Goal: Task Accomplishment & Management: Manage account settings

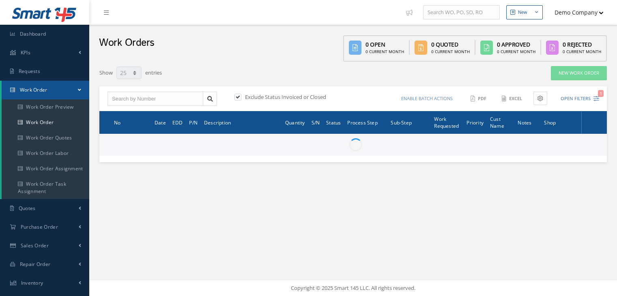
select select "25"
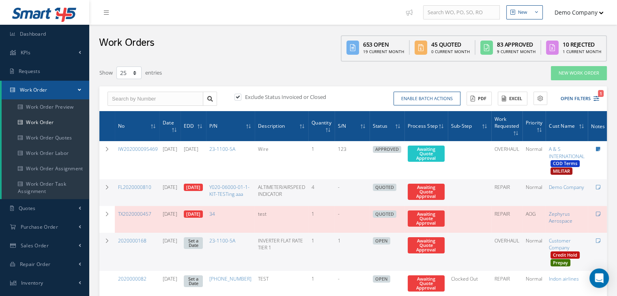
click at [246, 41] on div "Work Orders 653 Open 19 Current Month 45 Quoted 0 Current Month 83 Approved 9 C…" at bounding box center [352, 43] width 527 height 37
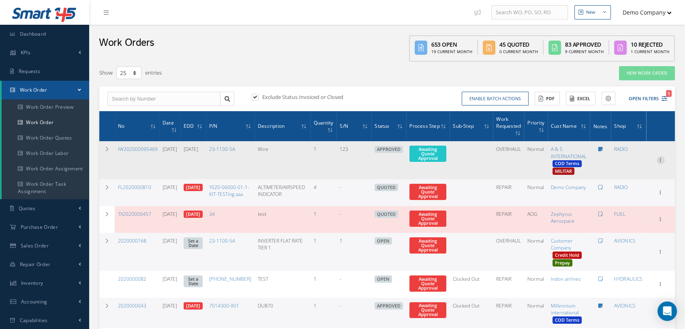
click at [616, 161] on icon at bounding box center [661, 159] width 8 height 6
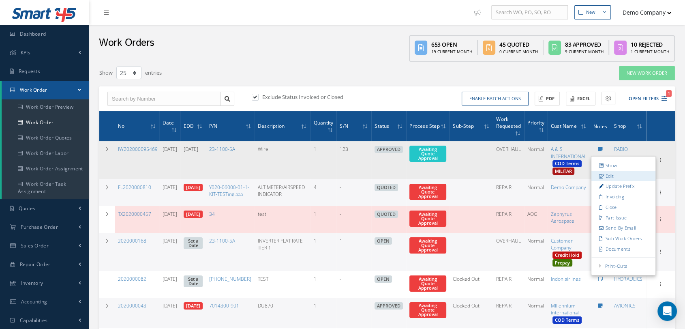
click at [616, 176] on link "Edit" at bounding box center [624, 176] width 64 height 11
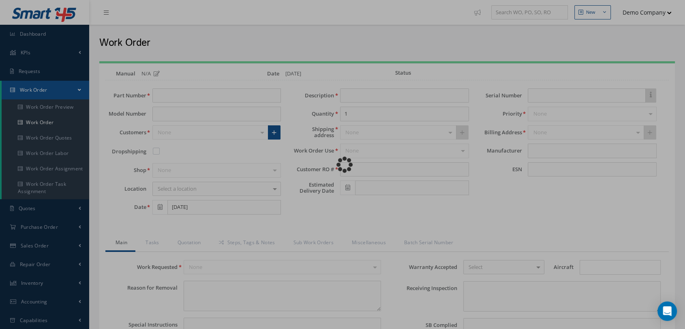
type input "23-1100-5A"
type input "[DATE]"
type input "Wire"
type input "test ro"
type input "[DATE]"
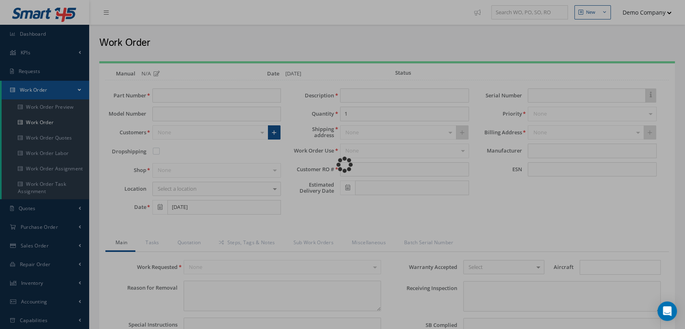
type input "123"
type input "REQUIRED 123 CERTIFICATION"
type textarea "dfgdfgdafghdshsdfg"
type textarea "hola"
type input "EASA ADS"
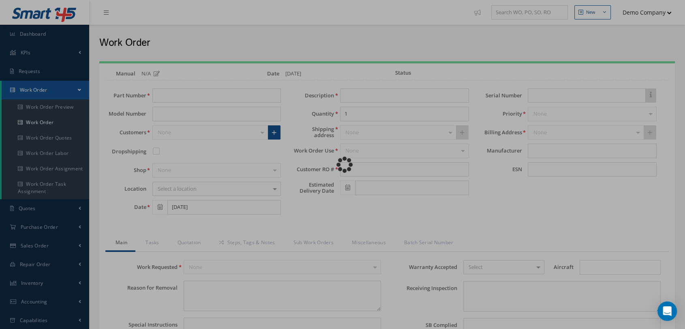
type textarea "Unit was OVERHAULED I/A/W Mfg. BELL, Spec.Manual # CMM {{13}}, Revision 4, date…"
type textarea "test test"
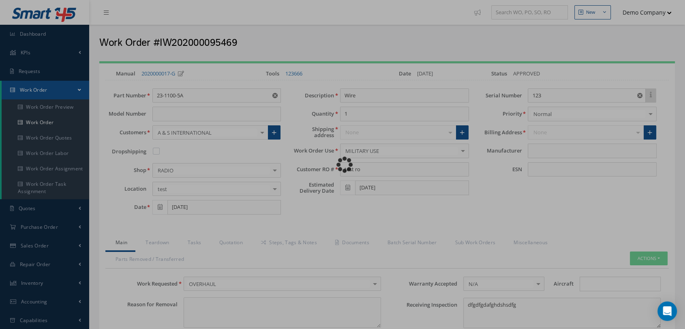
type input "PP"
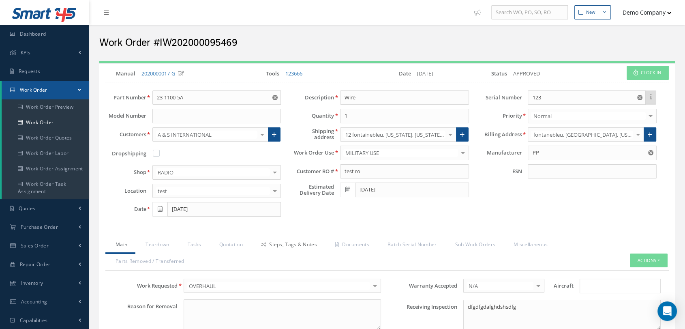
click at [293, 241] on link "Steps, Tags & Notes" at bounding box center [288, 245] width 74 height 17
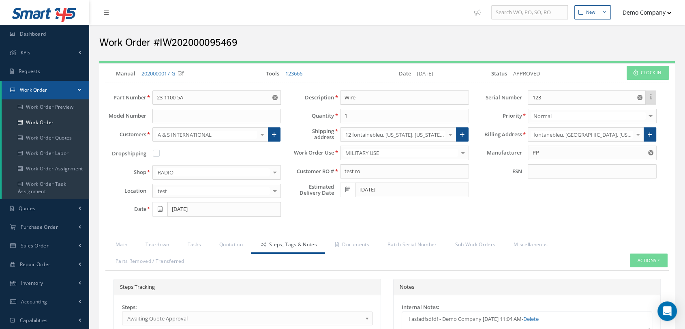
scroll to position [180, 0]
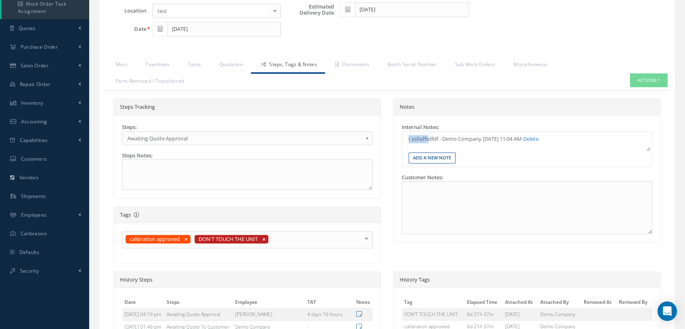
drag, startPoint x: 403, startPoint y: 139, endPoint x: 448, endPoint y: 141, distance: 44.2
click at [439, 140] on td "I asfadfsdfdf - Demo Company [DATE] 11:04 AM - Delete" at bounding box center [527, 138] width 246 height 11
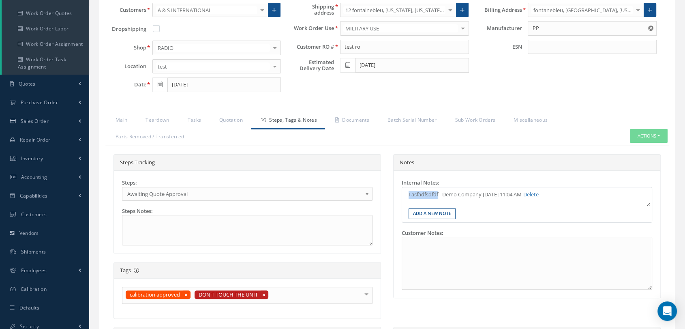
scroll to position [90, 0]
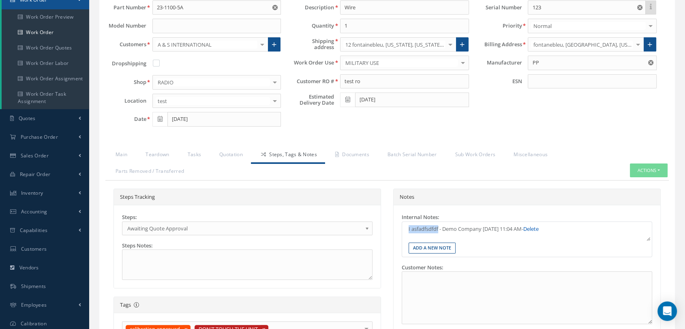
click at [539, 227] on link "Delete" at bounding box center [530, 228] width 15 height 7
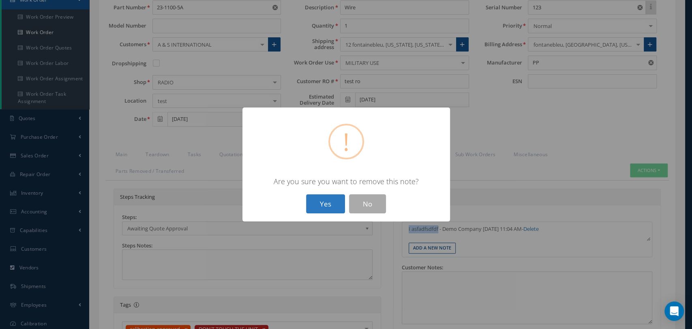
click at [308, 198] on button "Yes" at bounding box center [325, 203] width 39 height 19
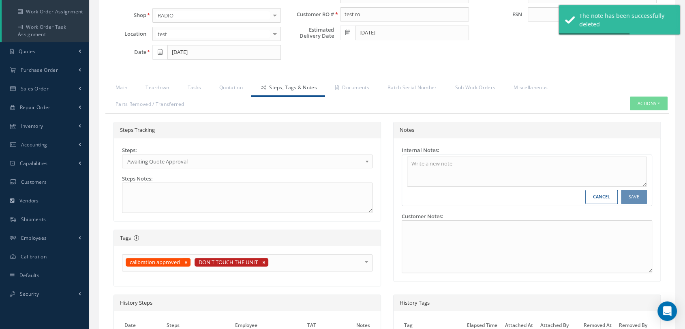
scroll to position [135, 0]
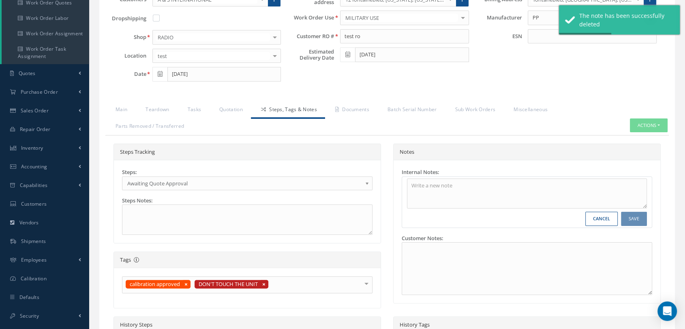
click at [454, 147] on div "Notes" at bounding box center [527, 152] width 267 height 17
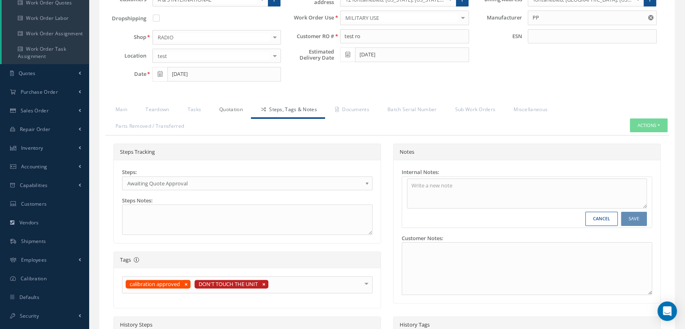
click at [237, 105] on link "Quotation" at bounding box center [230, 110] width 42 height 17
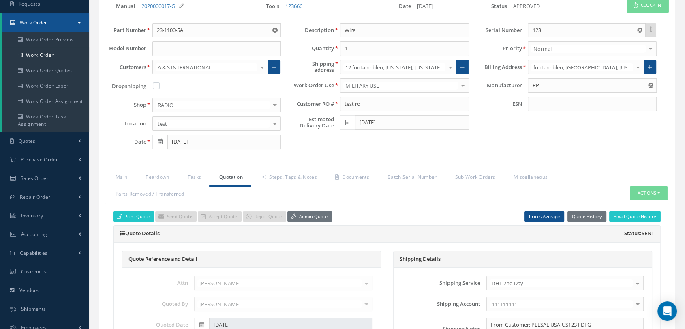
scroll to position [0, 0]
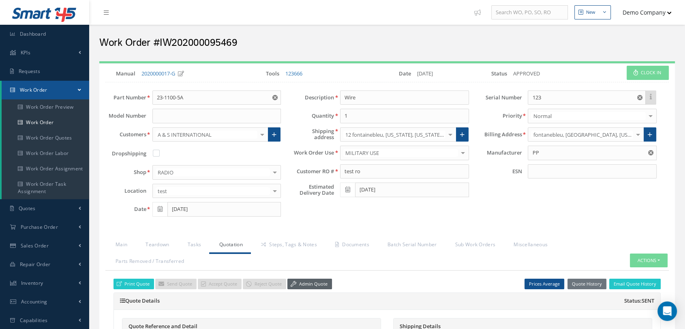
click at [307, 282] on link "Admin Quote" at bounding box center [309, 284] width 45 height 11
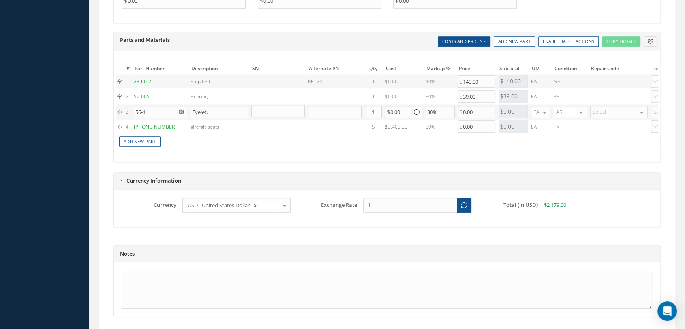
scroll to position [782, 0]
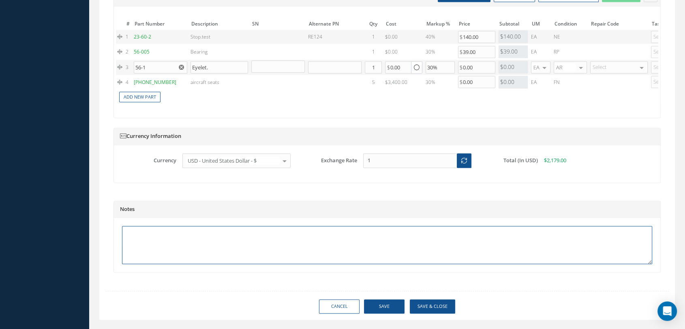
click at [279, 227] on textarea at bounding box center [387, 245] width 530 height 38
type textarea "Test General Notes quote"
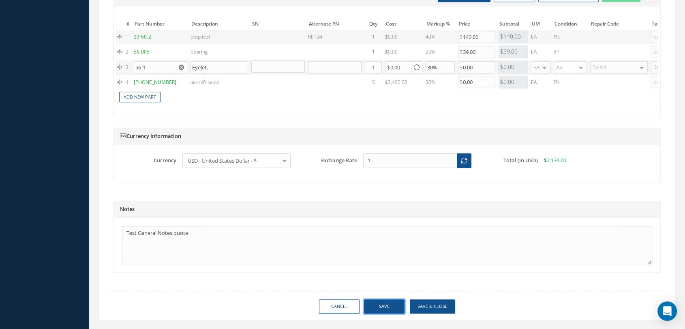
click at [399, 296] on button "Save" at bounding box center [384, 306] width 41 height 14
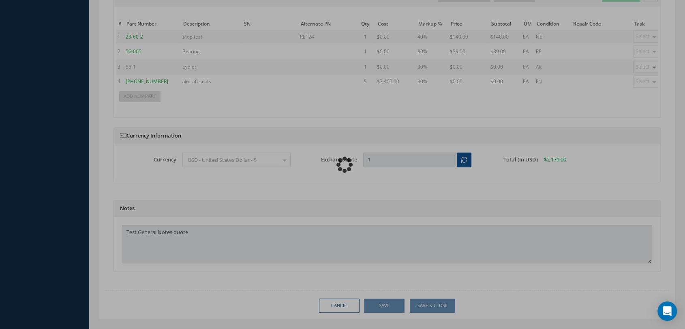
scroll to position [794, 0]
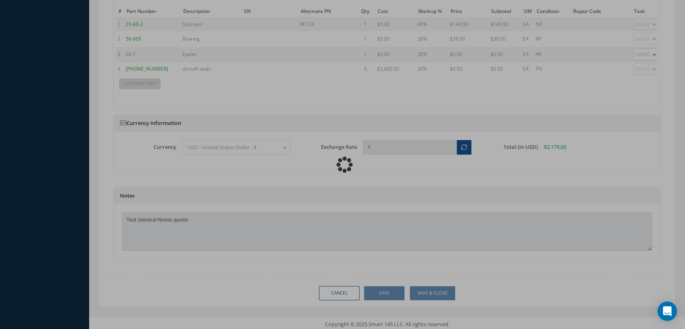
type input "PP"
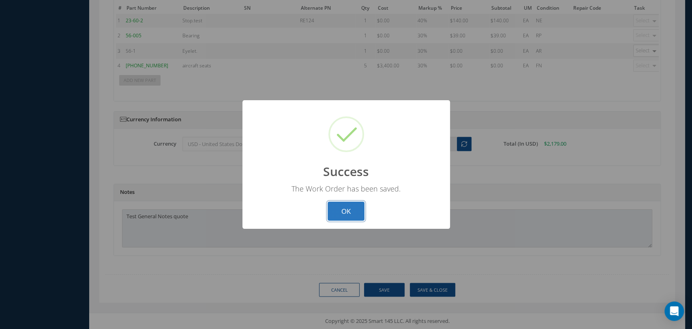
click at [341, 211] on button "OK" at bounding box center [346, 210] width 37 height 19
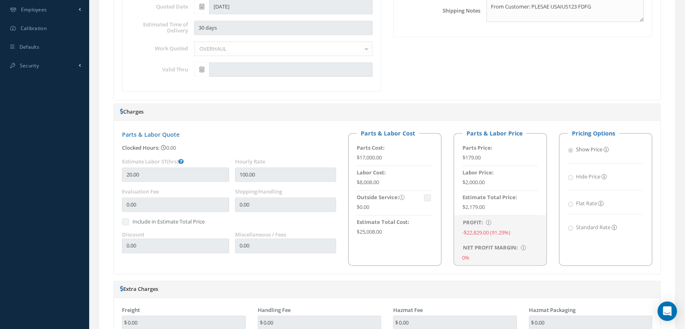
scroll to position [208, 0]
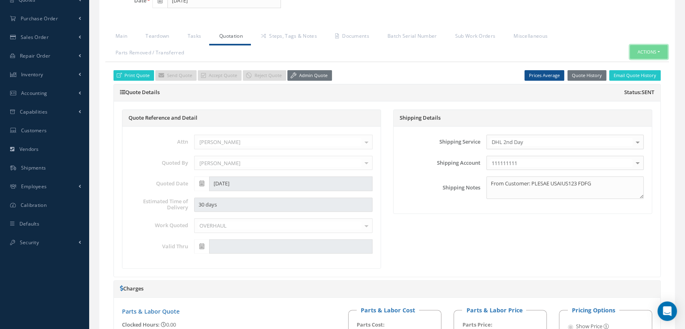
click at [616, 45] on button "Actions" at bounding box center [649, 52] width 38 height 14
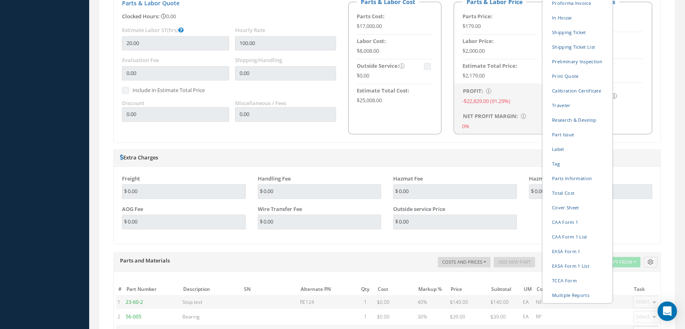
scroll to position [524, 0]
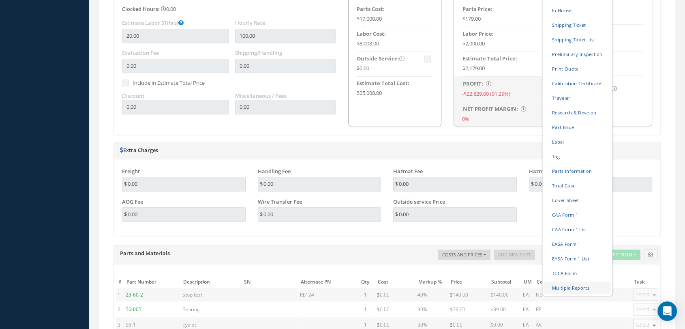
click at [566, 283] on link "Multiple Reports" at bounding box center [577, 287] width 67 height 13
checkbox input "true"
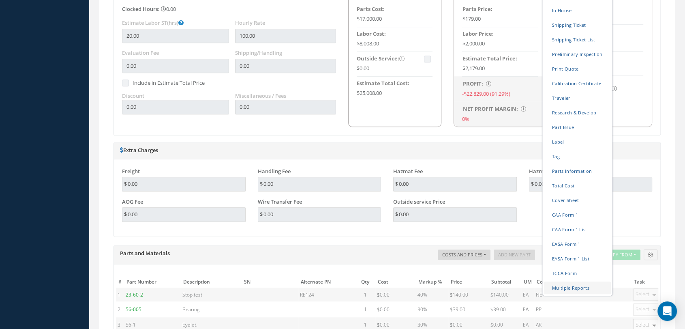
checkbox input "true"
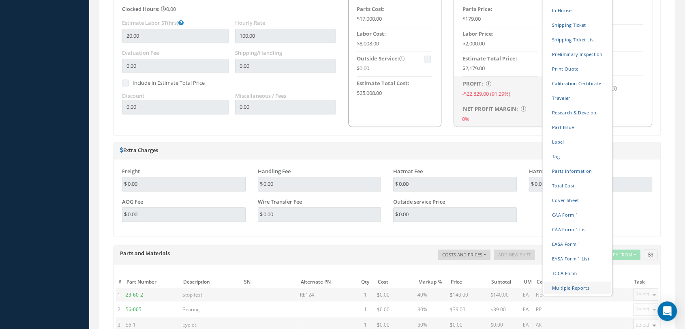
checkbox input "true"
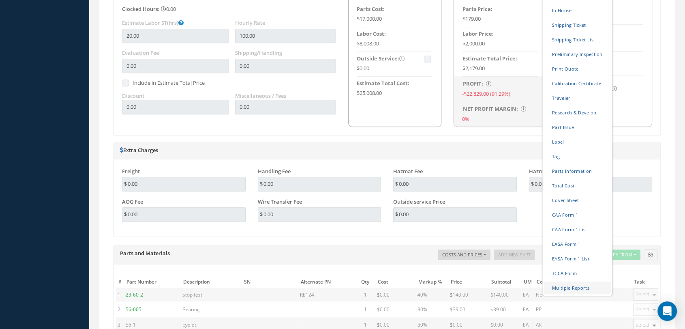
checkbox input "true"
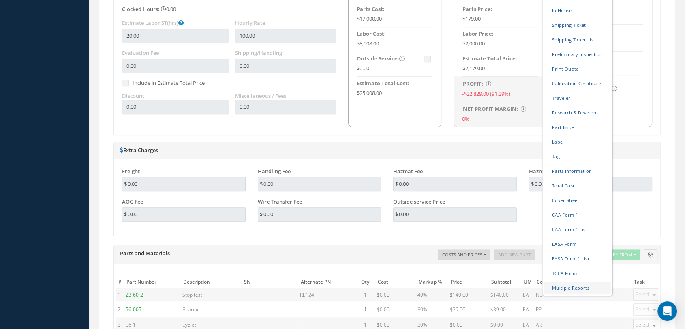
checkbox input "true"
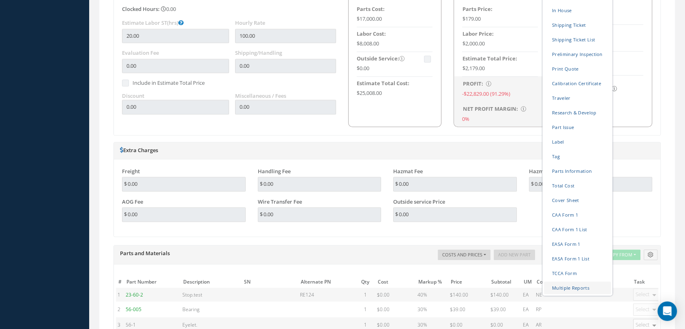
checkbox input "true"
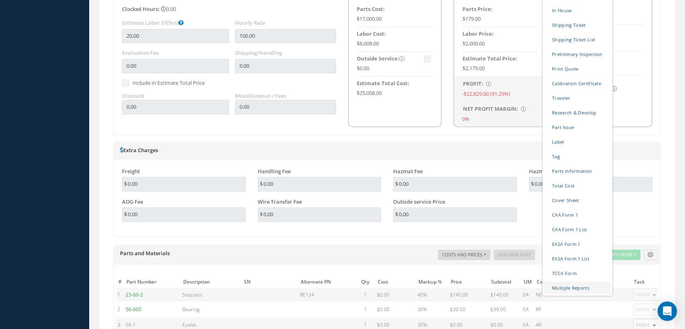
checkbox input "true"
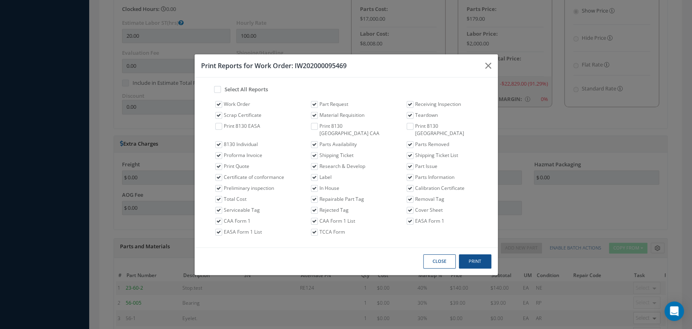
click at [224, 91] on label "Select All Reports" at bounding box center [245, 90] width 45 height 8
click at [219, 91] on input "checkbox" at bounding box center [215, 88] width 5 height 5
checkbox input "true"
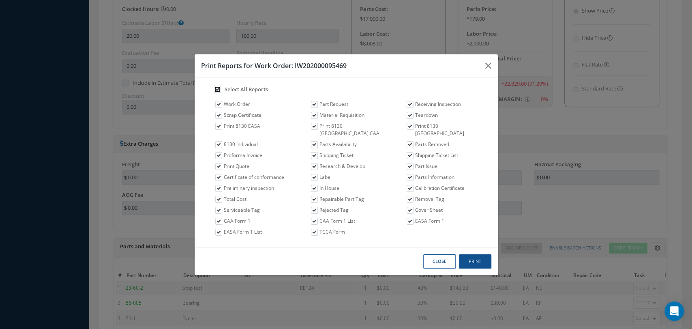
checkbox input "true"
click at [474, 254] on button "Print" at bounding box center [475, 261] width 32 height 14
click at [486, 68] on icon "button" at bounding box center [488, 66] width 6 height 10
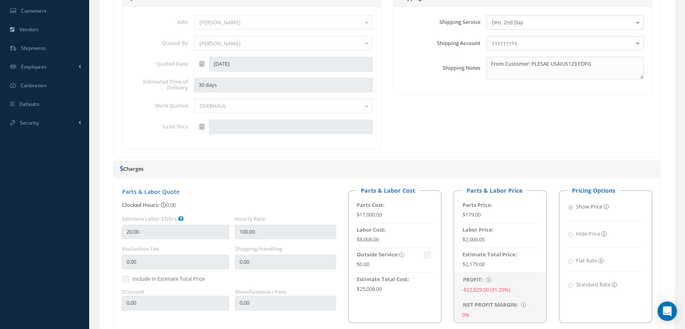
scroll to position [208, 0]
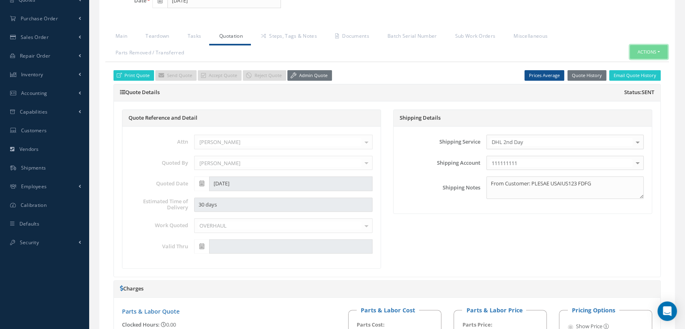
click at [616, 52] on button "Actions" at bounding box center [649, 52] width 38 height 14
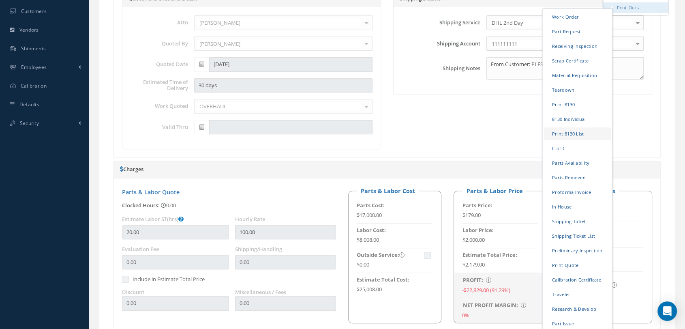
scroll to position [344, 0]
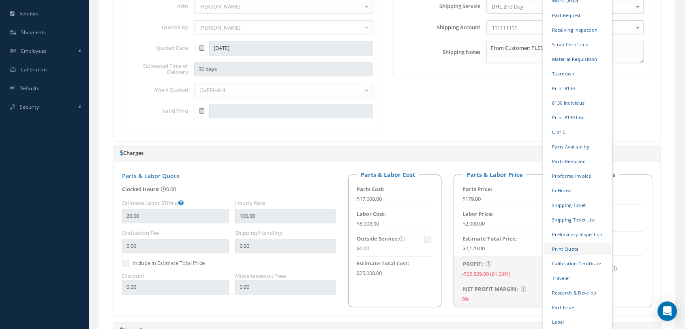
click at [572, 251] on link "Print Quote" at bounding box center [577, 248] width 67 height 13
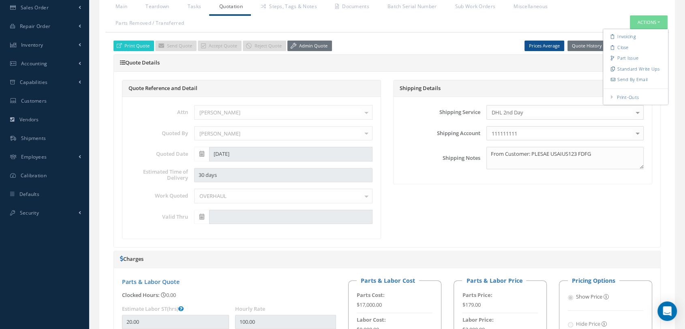
scroll to position [163, 0]
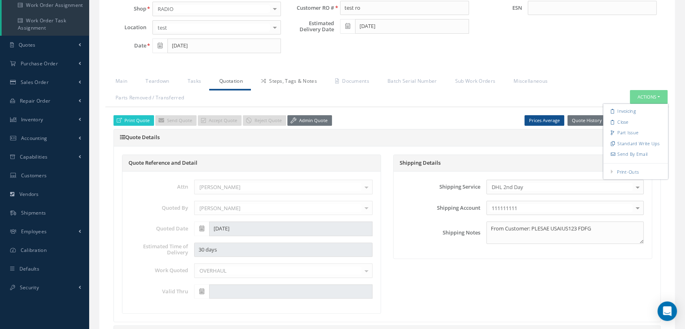
click at [292, 77] on link "Steps, Tags & Notes" at bounding box center [288, 81] width 74 height 17
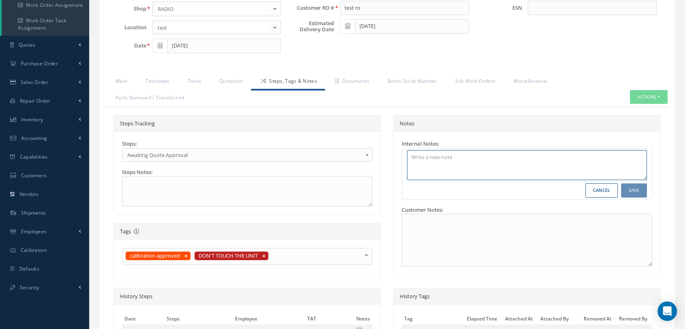
click at [462, 164] on textarea at bounding box center [527, 165] width 240 height 30
type textarea "Test notes from steps"
click at [616, 189] on button "Save" at bounding box center [634, 190] width 26 height 14
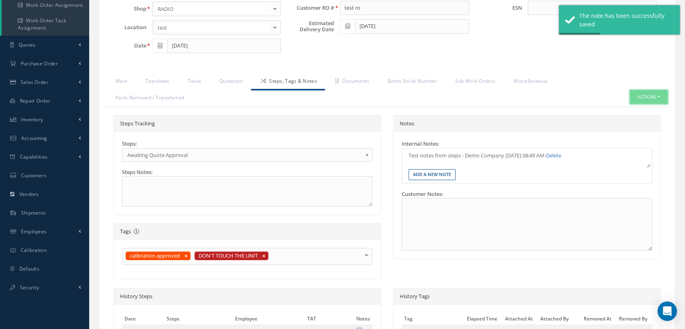
click at [616, 92] on button "Actions" at bounding box center [649, 97] width 38 height 14
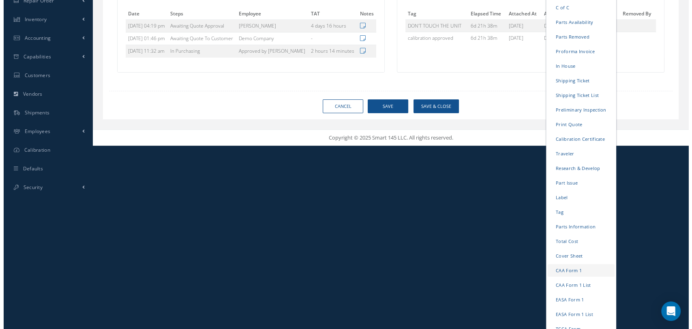
scroll to position [284, 0]
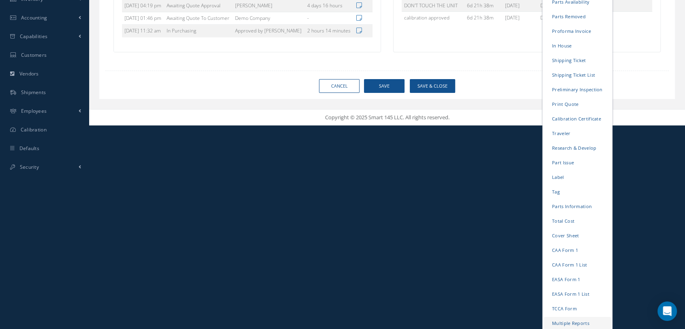
click at [560, 296] on link "Multiple Reports" at bounding box center [577, 322] width 67 height 13
checkbox input "true"
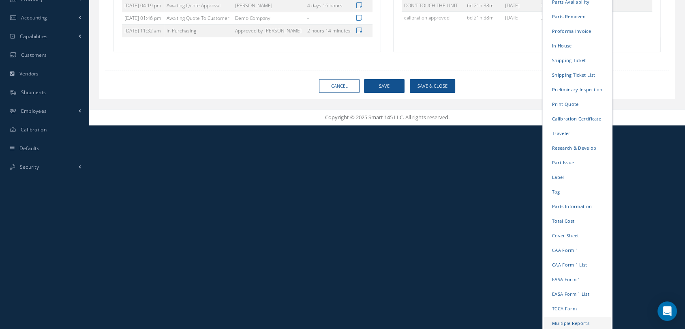
checkbox input "true"
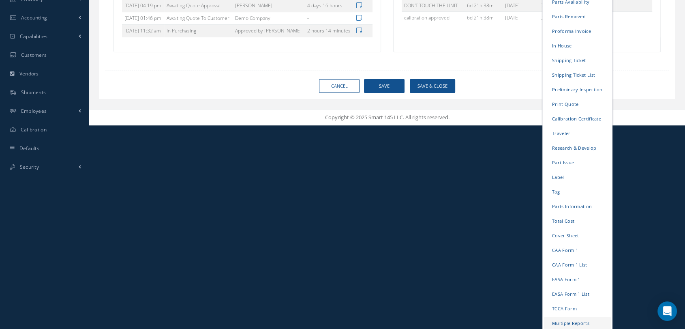
checkbox input "true"
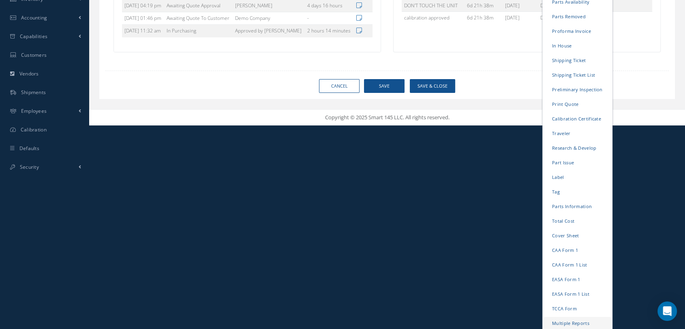
checkbox input "true"
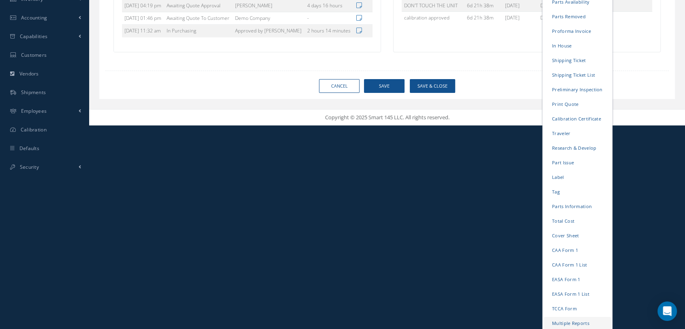
checkbox input "true"
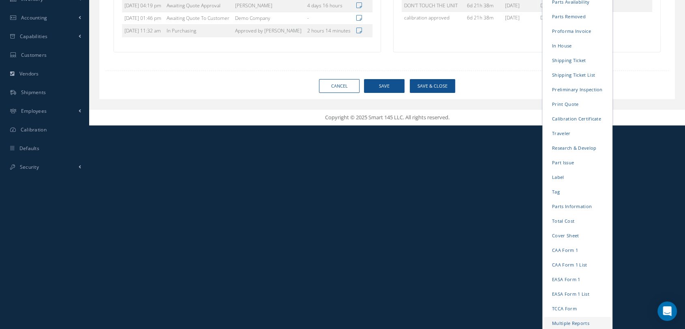
checkbox input "true"
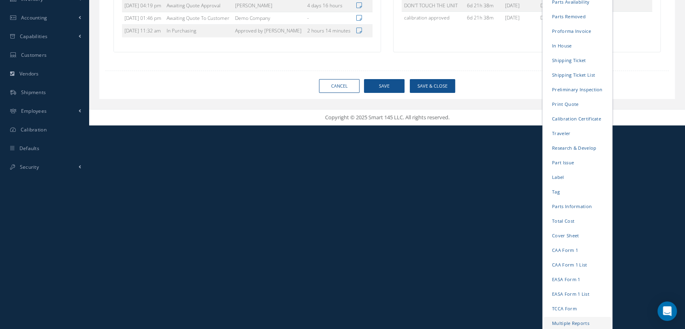
checkbox input "true"
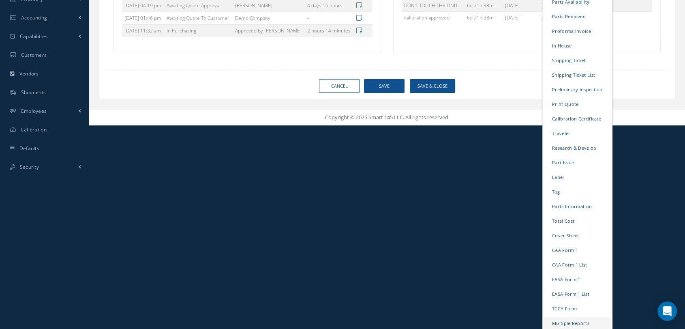
checkbox input "true"
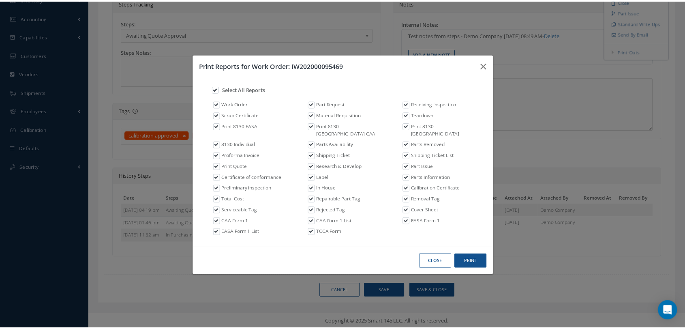
scroll to position [0, 0]
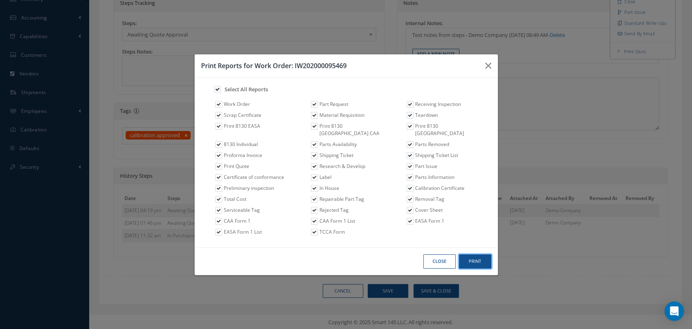
click at [476, 258] on button "Print" at bounding box center [475, 261] width 32 height 14
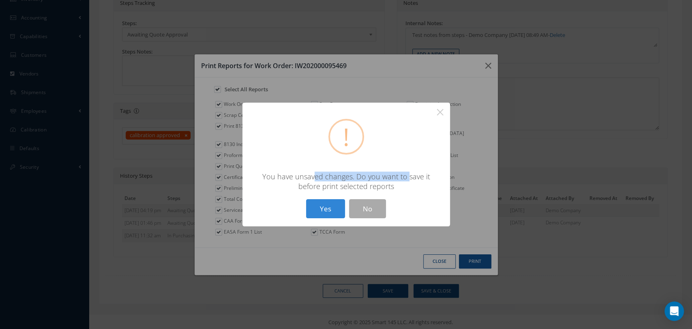
drag, startPoint x: 305, startPoint y: 175, endPoint x: 412, endPoint y: 178, distance: 107.1
click at [399, 174] on div "You have unsaved changes. Do you want to save it before print selected reports" at bounding box center [346, 180] width 191 height 19
click at [333, 207] on button "Yes" at bounding box center [325, 208] width 39 height 19
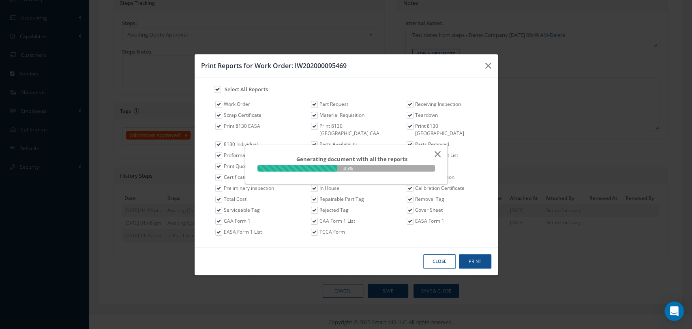
type input "PP"
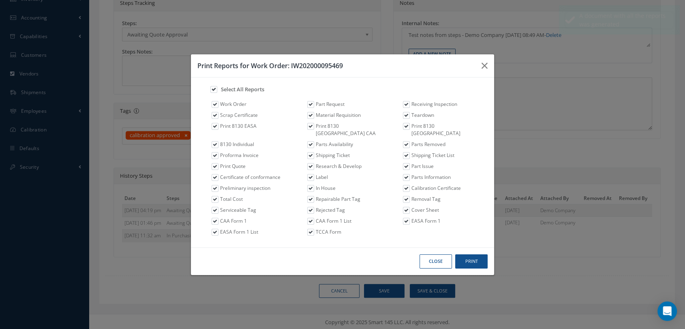
click at [473, 64] on h3 "Print Reports for Work Order: IW202000095469" at bounding box center [336, 66] width 278 height 10
click at [490, 68] on button "button" at bounding box center [484, 65] width 19 height 23
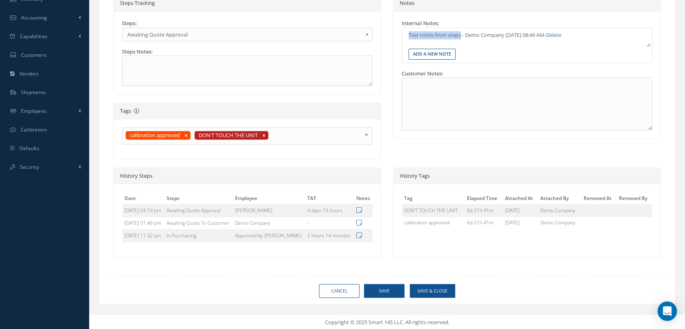
drag, startPoint x: 407, startPoint y: 33, endPoint x: 462, endPoint y: 34, distance: 54.7
click at [462, 34] on td "Test notes from steps - Demo Company [DATE] 08:49 AM - Delete" at bounding box center [527, 35] width 246 height 11
copy p "Test notes from steps"
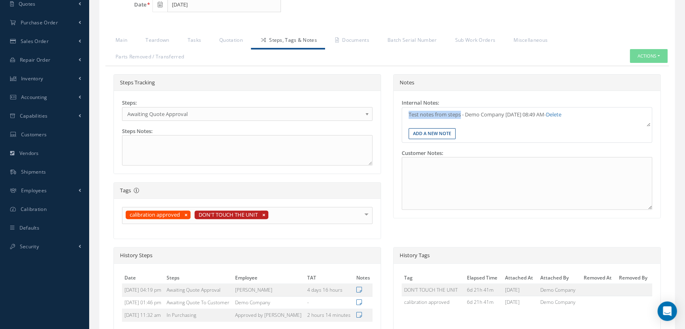
scroll to position [194, 0]
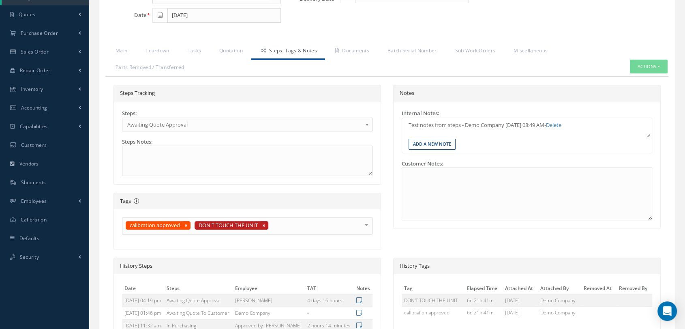
click at [518, 87] on div "Notes" at bounding box center [527, 93] width 267 height 17
click at [562, 124] on link "Delete" at bounding box center [553, 124] width 15 height 7
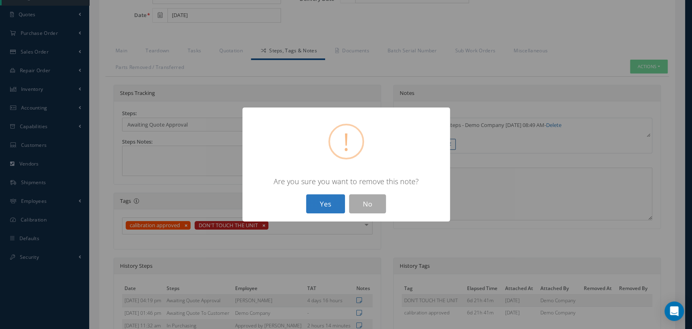
click at [330, 200] on button "Yes" at bounding box center [325, 203] width 39 height 19
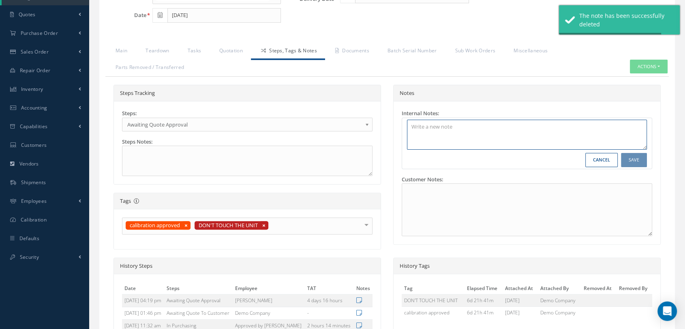
click at [459, 129] on textarea at bounding box center [527, 135] width 240 height 30
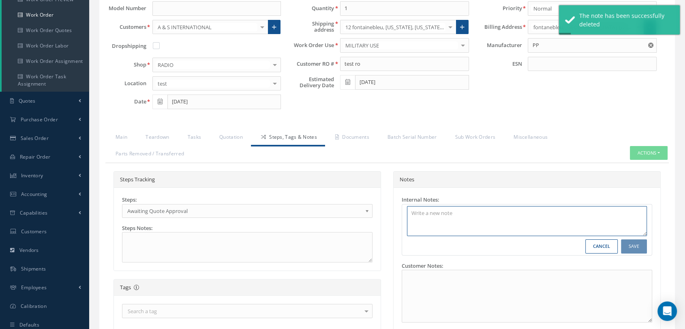
scroll to position [104, 0]
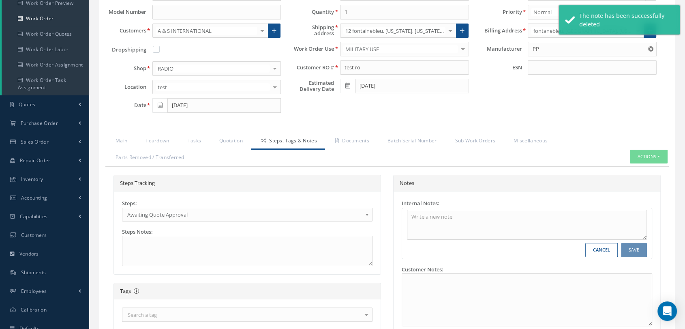
click at [499, 167] on div "Steps Tracking Steps: Invoicing. In Requisition Receiving Awaiting Quote To Cus…" at bounding box center [387, 309] width 564 height 284
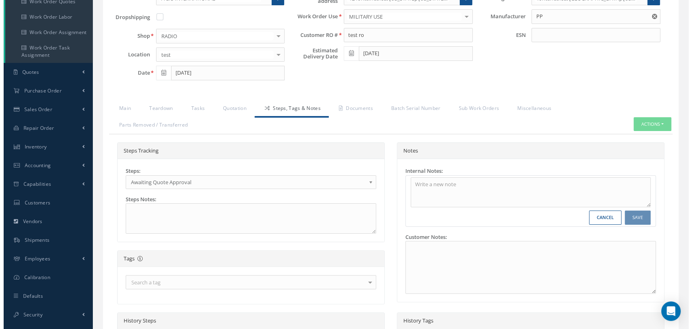
scroll to position [194, 0]
